Goal: Information Seeking & Learning: Compare options

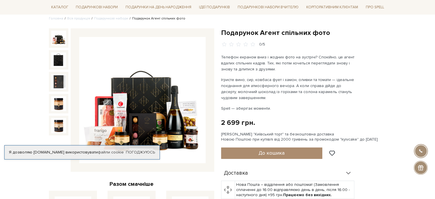
scroll to position [57, 0]
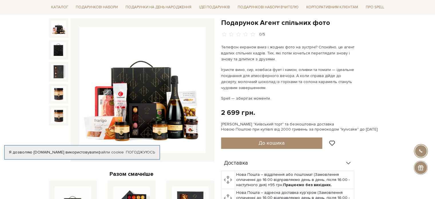
click at [158, 101] on img at bounding box center [142, 90] width 126 height 126
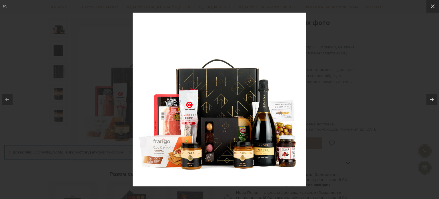
click at [268, 108] on img at bounding box center [220, 100] width 174 height 174
click at [433, 7] on icon at bounding box center [433, 6] width 4 height 4
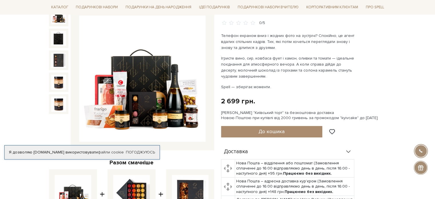
scroll to position [57, 0]
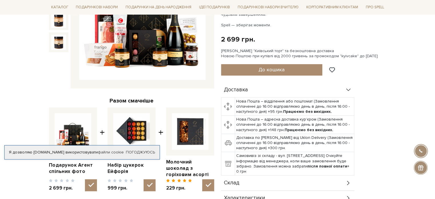
scroll to position [86, 0]
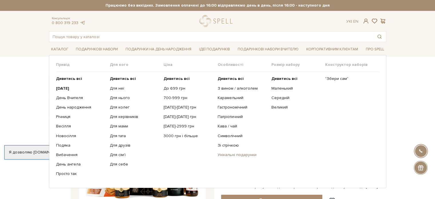
click at [245, 156] on link "Унікальні подарунки" at bounding box center [241, 154] width 49 height 5
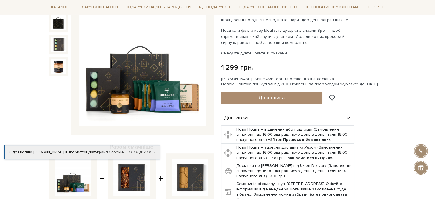
scroll to position [86, 0]
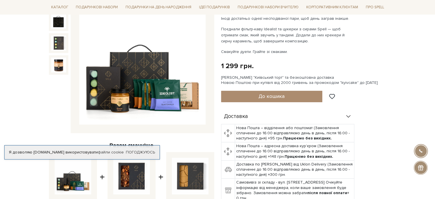
click at [152, 62] on img at bounding box center [142, 61] width 126 height 126
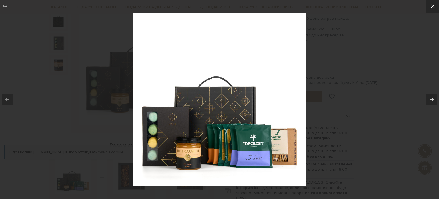
click at [432, 5] on icon at bounding box center [432, 6] width 7 height 7
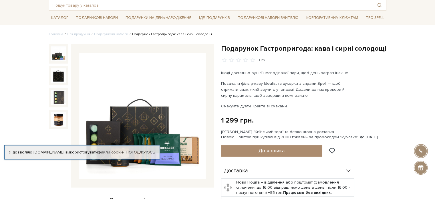
scroll to position [29, 0]
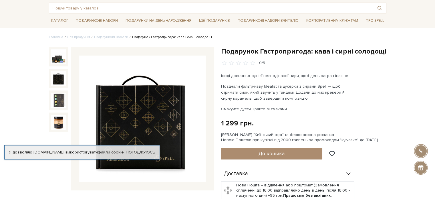
click at [58, 79] on img at bounding box center [58, 78] width 15 height 15
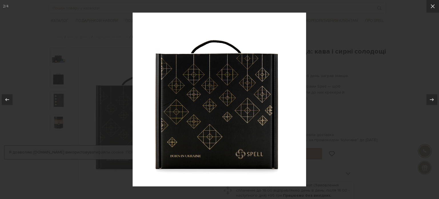
click at [224, 119] on img at bounding box center [220, 100] width 174 height 174
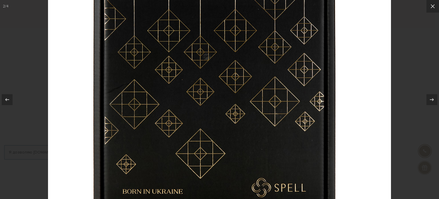
click at [224, 119] on img at bounding box center [219, 79] width 343 height 343
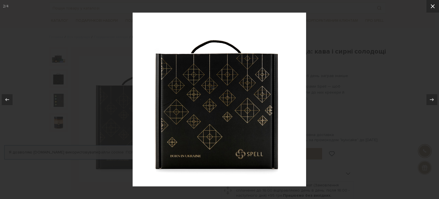
click at [435, 4] on div "2 / 4" at bounding box center [219, 99] width 439 height 199
click at [433, 6] on icon at bounding box center [433, 6] width 4 height 4
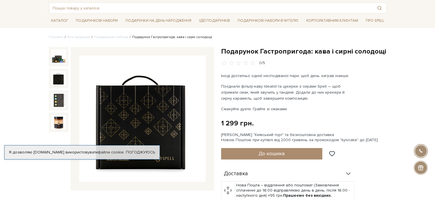
click at [164, 111] on img at bounding box center [142, 118] width 126 height 126
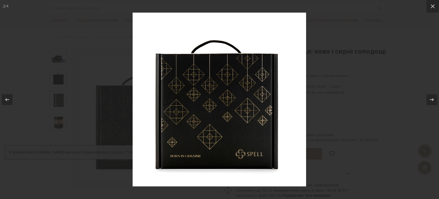
click at [260, 98] on img at bounding box center [220, 100] width 174 height 174
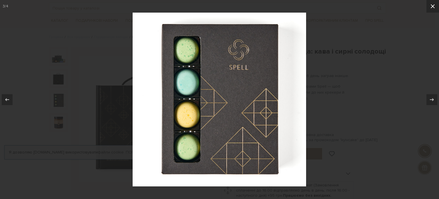
click at [432, 6] on icon at bounding box center [432, 6] width 7 height 7
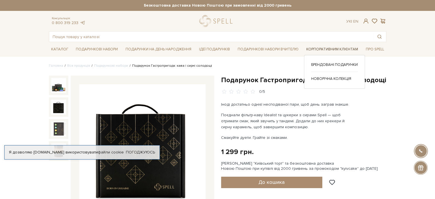
click at [339, 48] on link "Корпоративним клієнтам" at bounding box center [332, 49] width 56 height 9
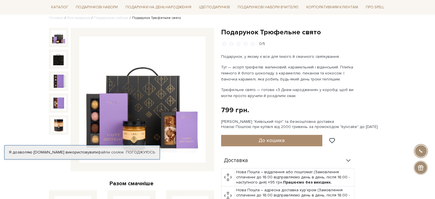
scroll to position [57, 0]
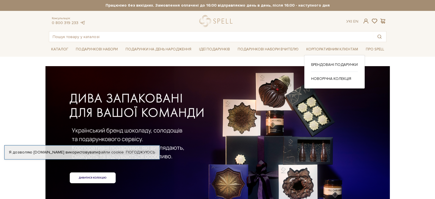
click at [337, 63] on link "Брендовані подарунки" at bounding box center [334, 64] width 47 height 5
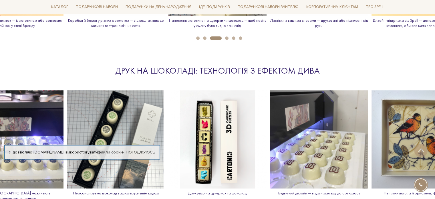
scroll to position [800, 0]
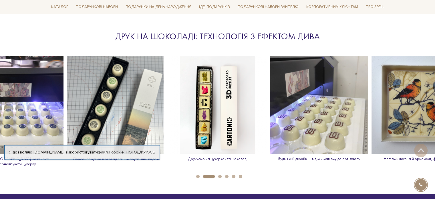
click at [220, 174] on button "3" at bounding box center [219, 175] width 3 height 3
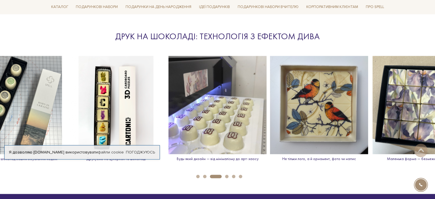
click at [225, 174] on button "4" at bounding box center [226, 175] width 3 height 3
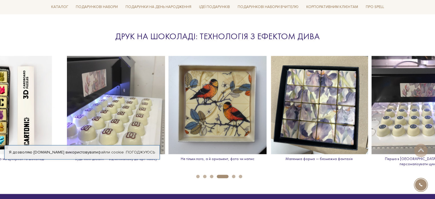
click at [235, 174] on button "5" at bounding box center [233, 175] width 3 height 3
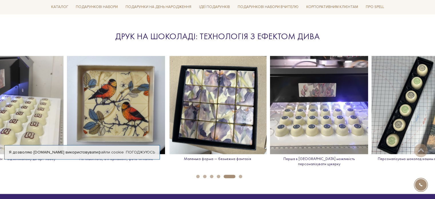
click at [240, 174] on button "6" at bounding box center [240, 175] width 3 height 3
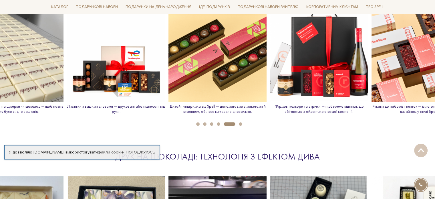
scroll to position [658, 0]
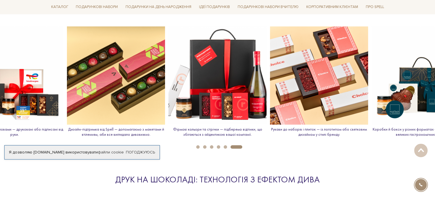
click at [226, 72] on img at bounding box center [217, 75] width 98 height 98
click at [226, 83] on img at bounding box center [217, 75] width 98 height 98
click at [228, 100] on img at bounding box center [217, 75] width 98 height 98
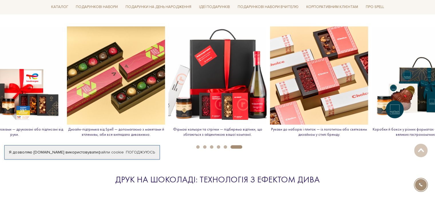
click at [221, 76] on img at bounding box center [217, 75] width 98 height 98
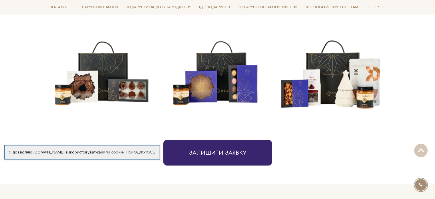
scroll to position [257, 0]
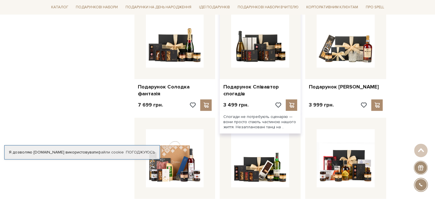
scroll to position [343, 0]
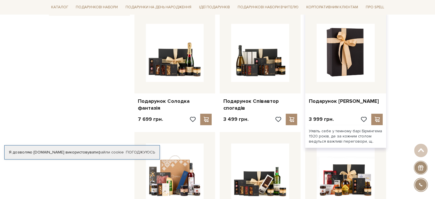
click at [348, 71] on img at bounding box center [345, 53] width 58 height 58
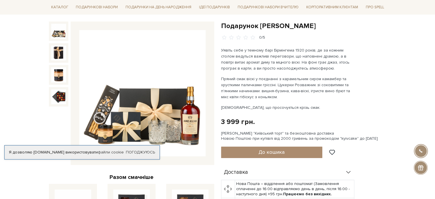
scroll to position [57, 0]
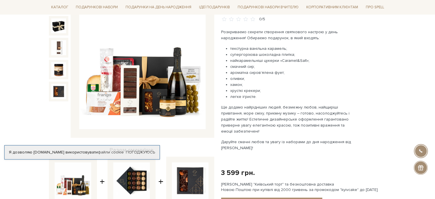
scroll to position [86, 0]
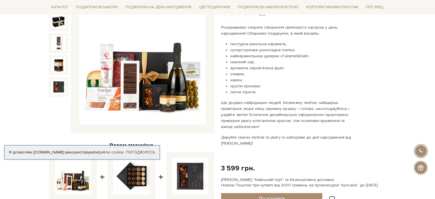
click at [165, 87] on img at bounding box center [142, 61] width 126 height 126
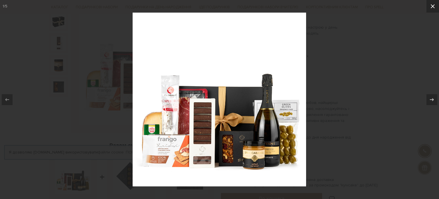
click at [435, 8] on icon at bounding box center [432, 6] width 7 height 7
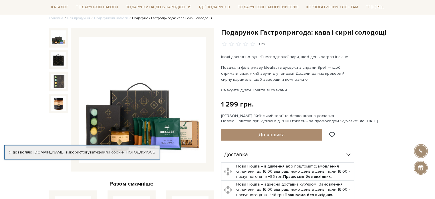
scroll to position [57, 0]
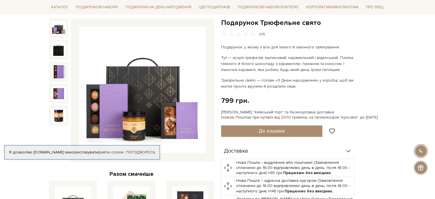
scroll to position [86, 0]
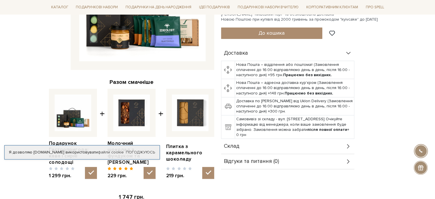
scroll to position [172, 0]
